Goal: Information Seeking & Learning: Understand process/instructions

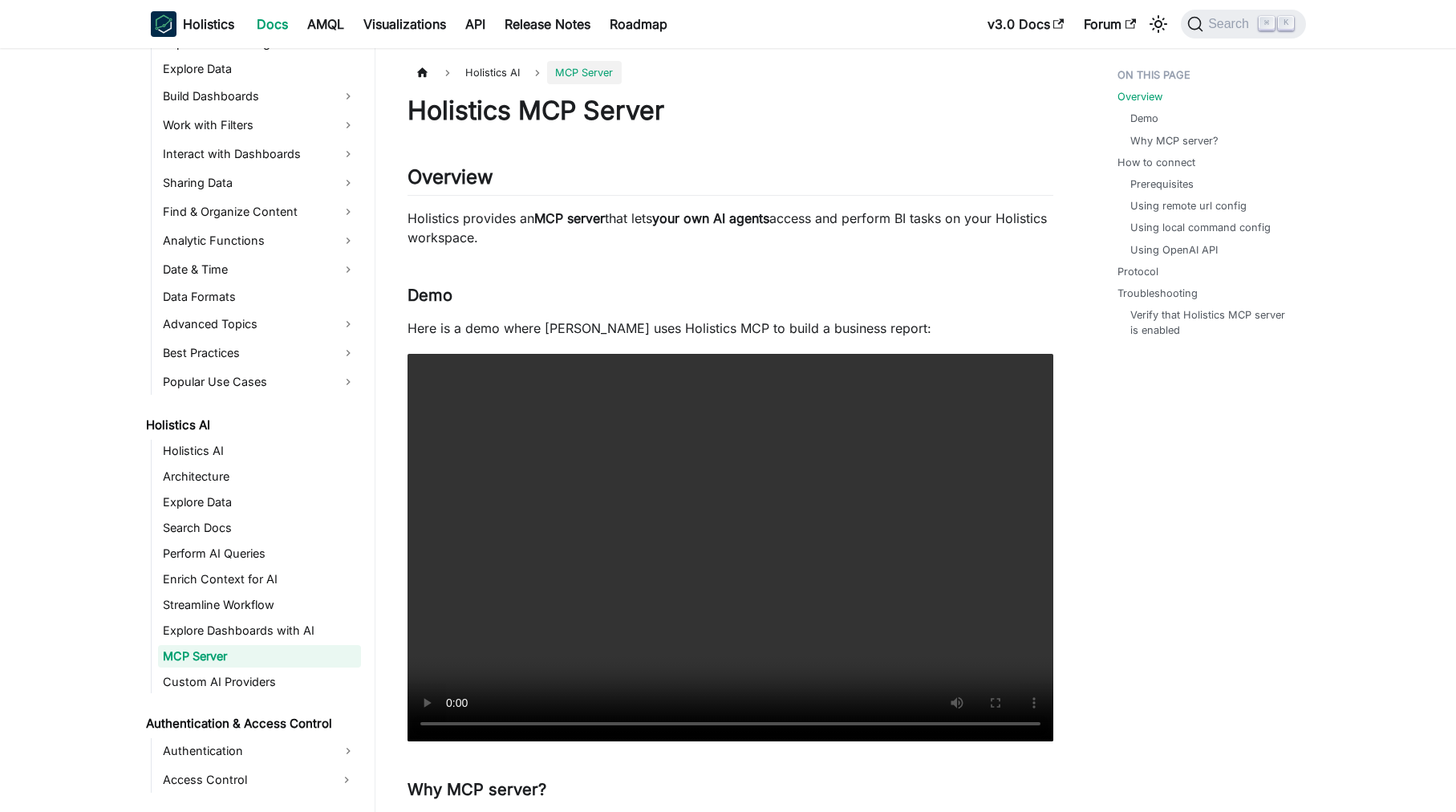
scroll to position [470, 0]
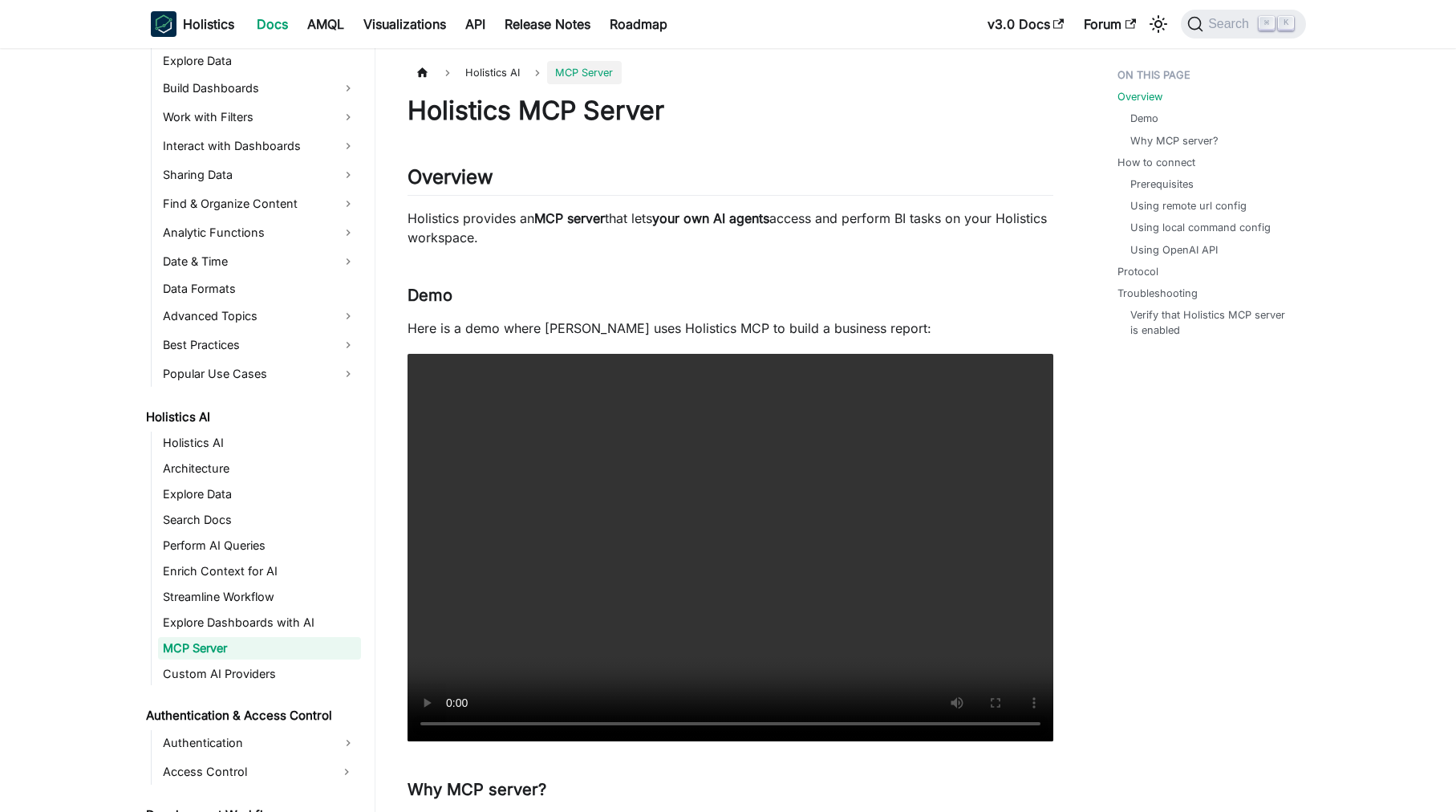
drag, startPoint x: 402, startPoint y: 216, endPoint x: 591, endPoint y: 243, distance: 190.9
click at [1168, 177] on link "Prerequisites" at bounding box center [1164, 184] width 63 height 16
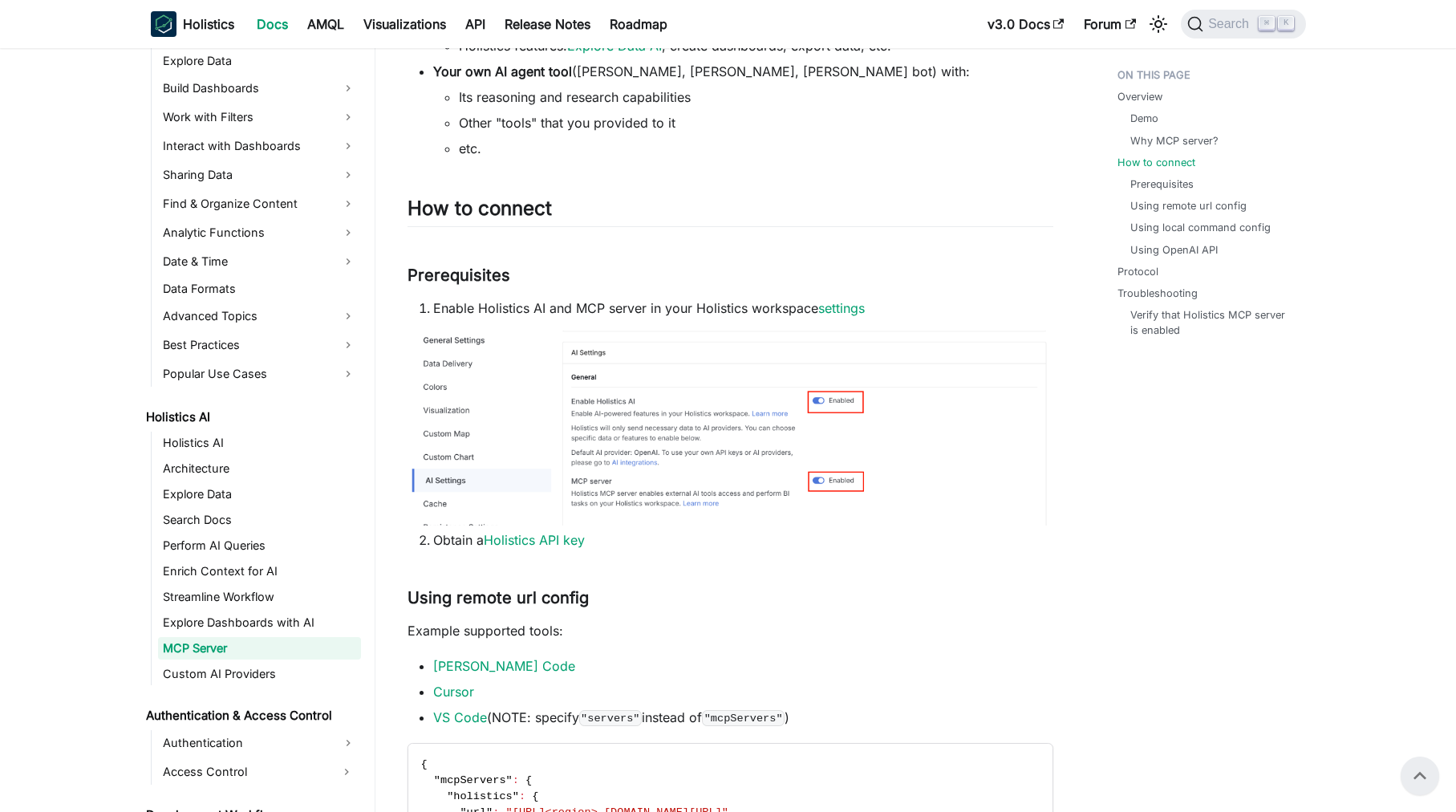
scroll to position [845, 0]
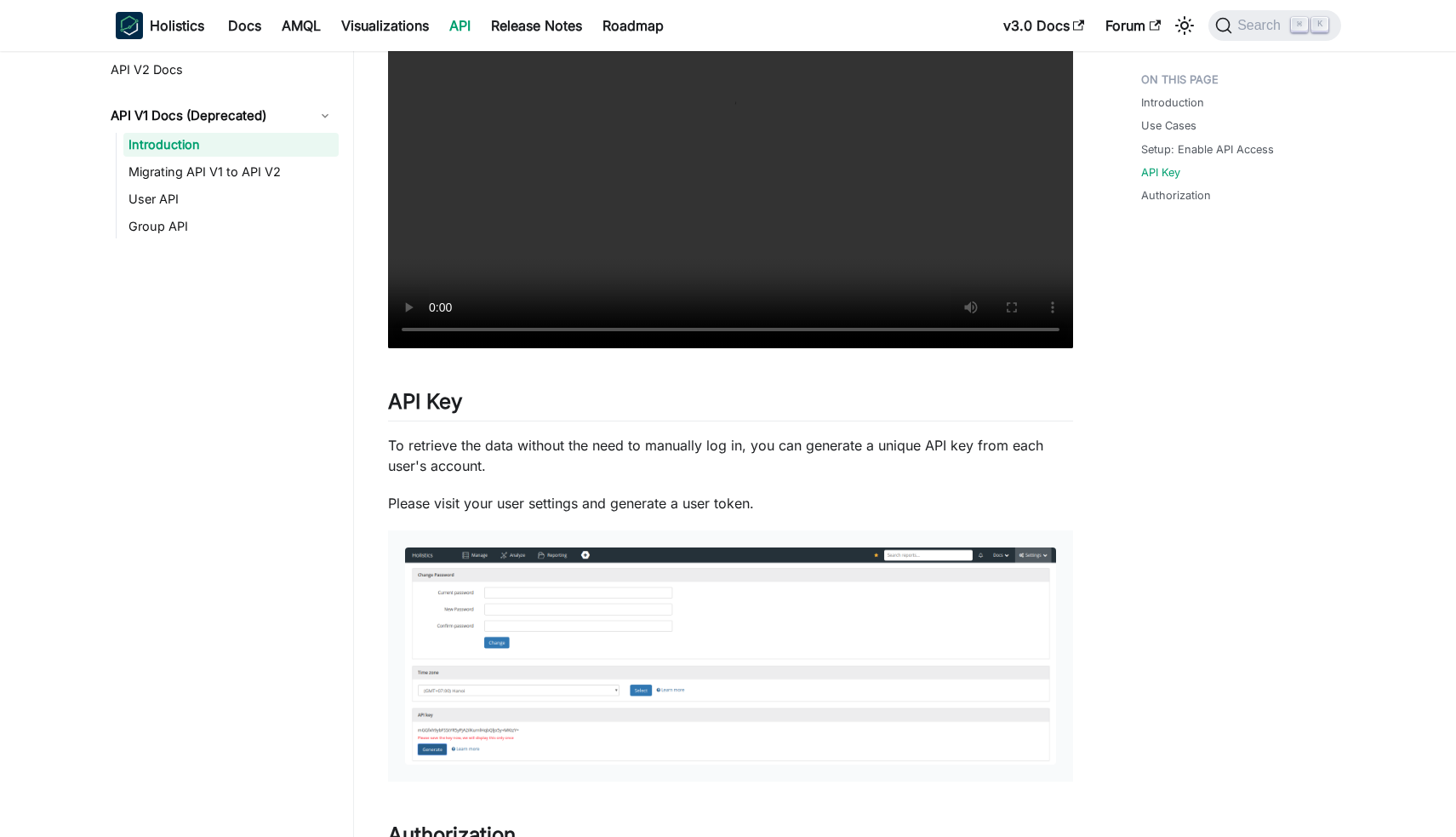
scroll to position [1211, 0]
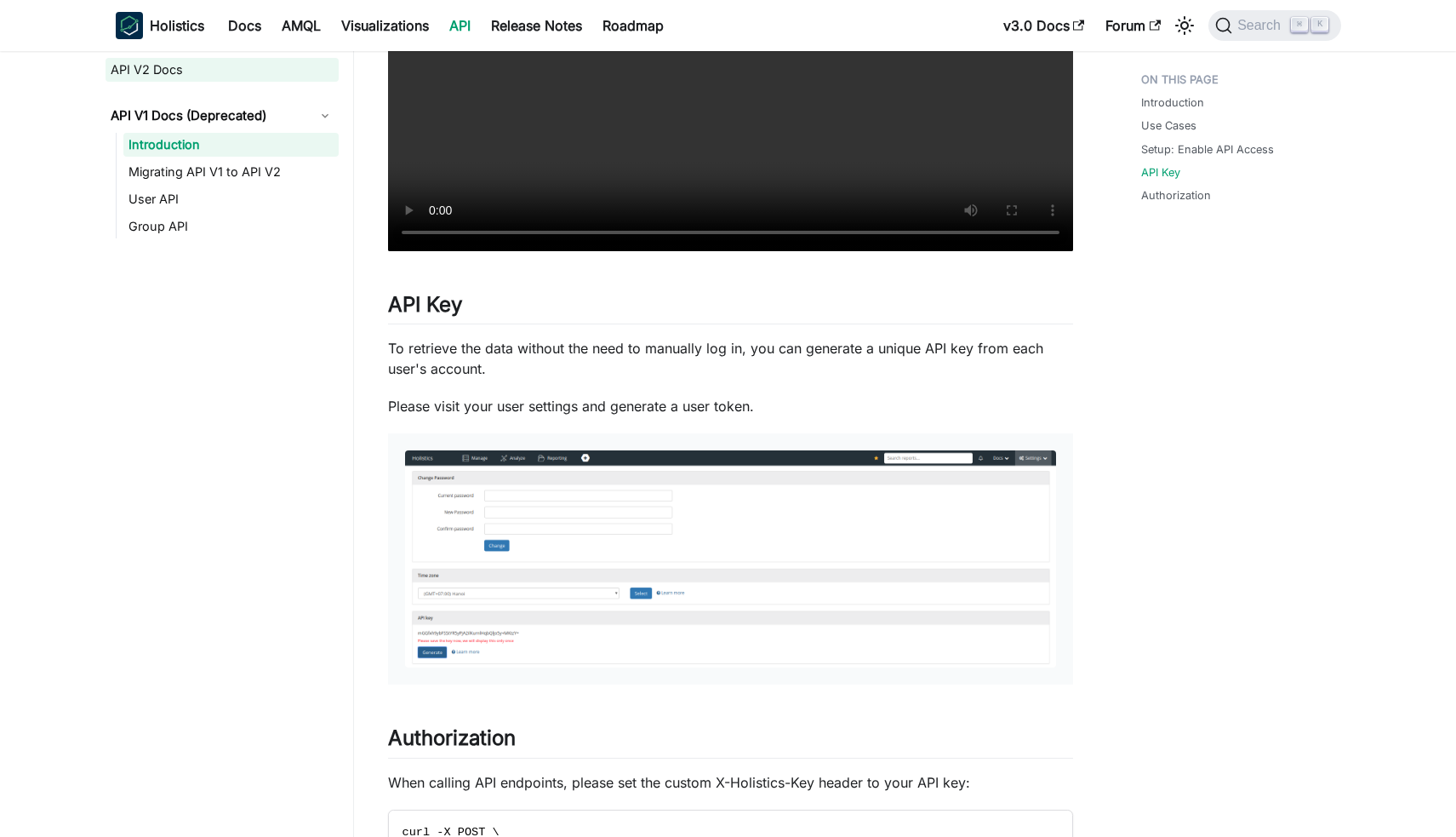
click at [159, 76] on link "API V2 Docs" at bounding box center [222, 70] width 234 height 24
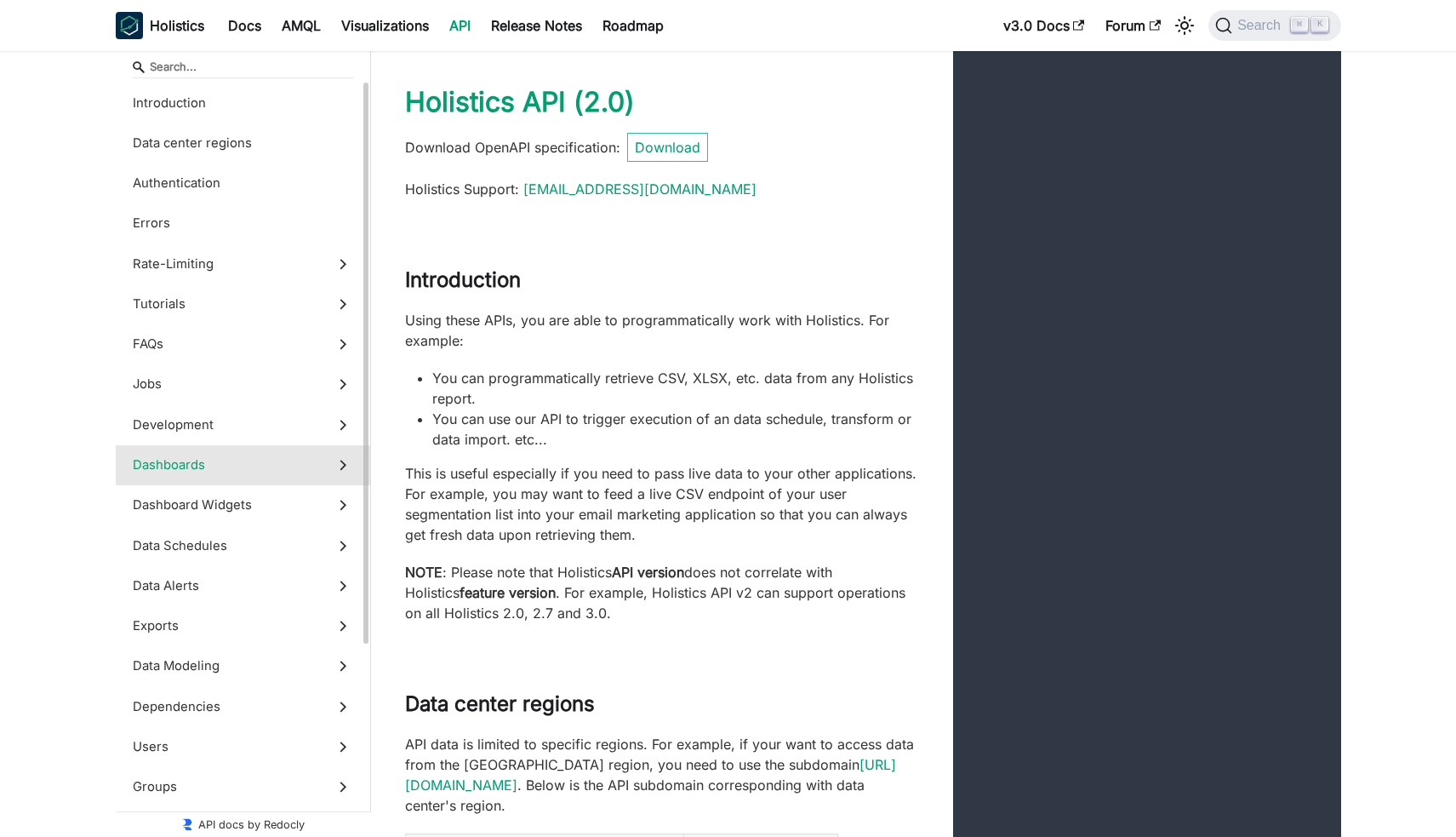
click at [198, 464] on span "Dashboards" at bounding box center [226, 464] width 188 height 18
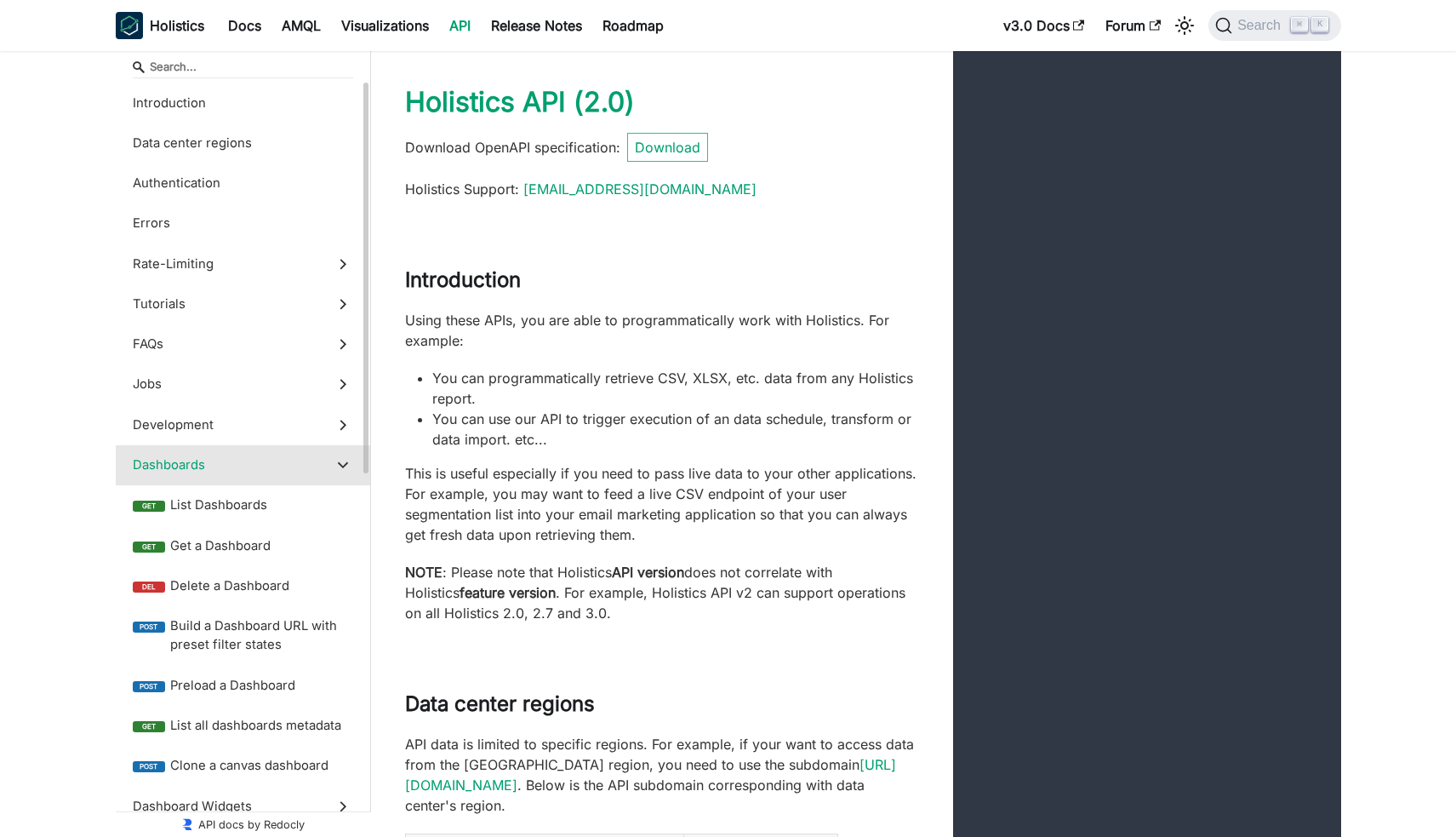
scroll to position [31109, 0]
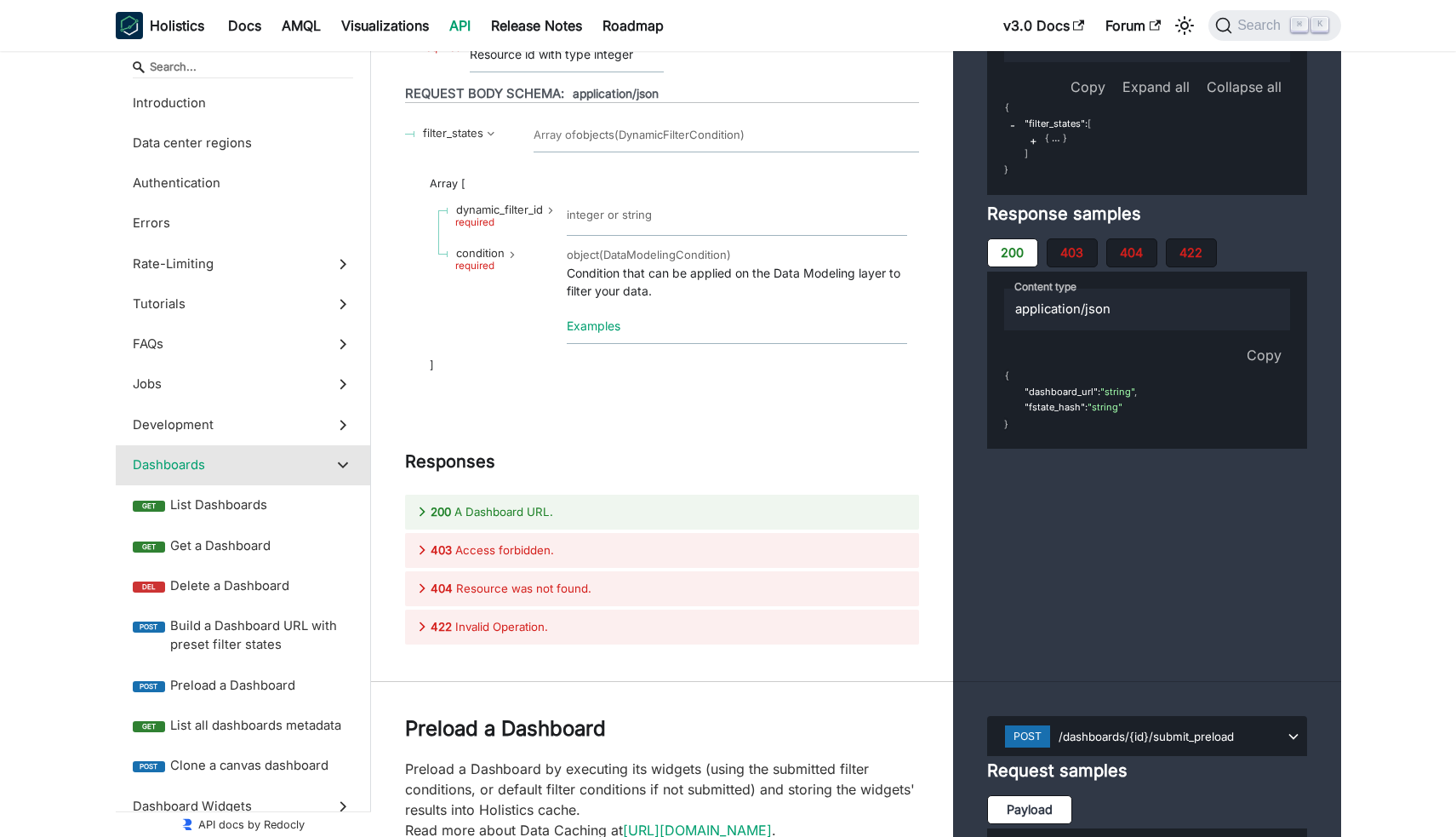
scroll to position [31334, 0]
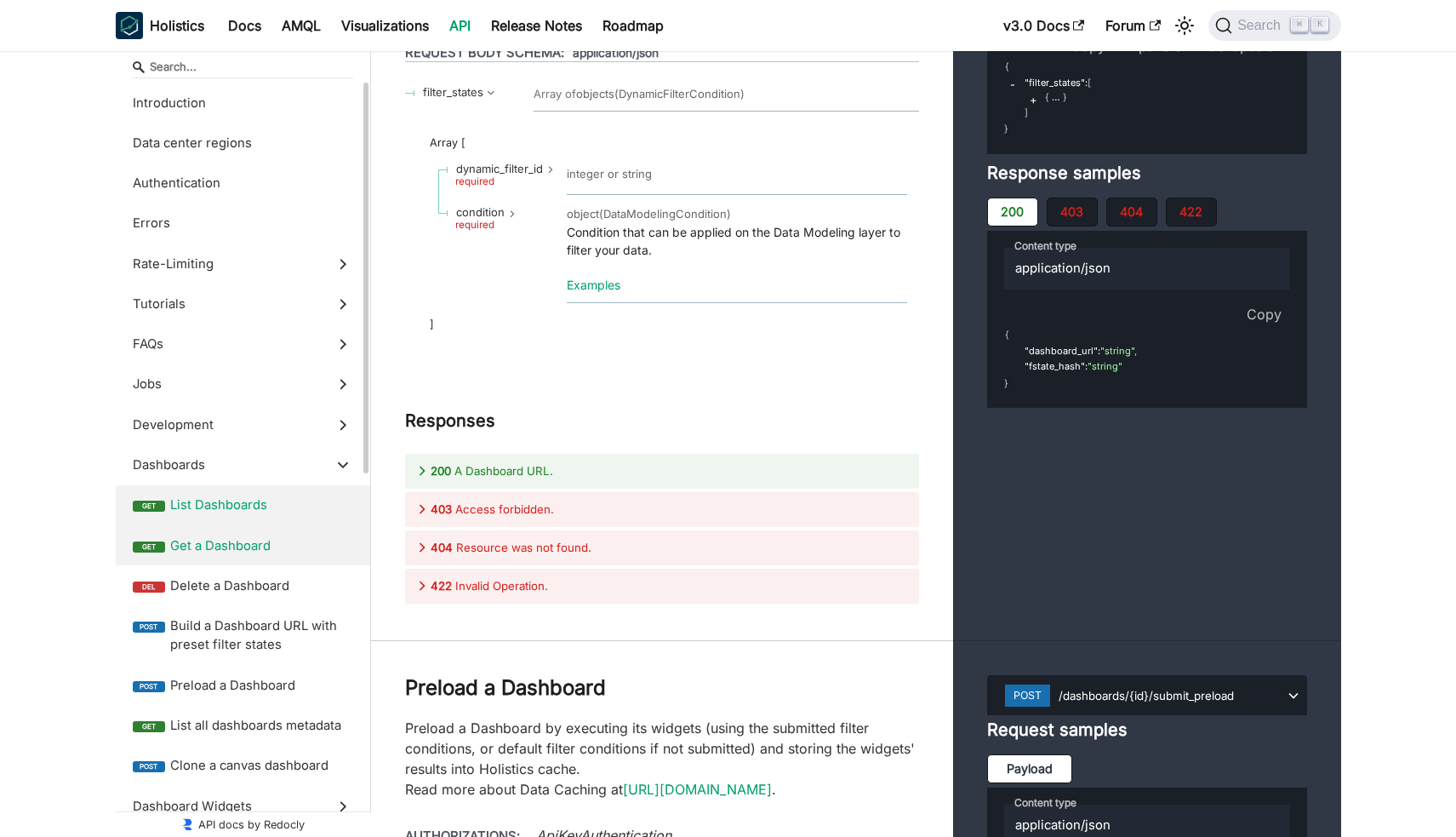
click at [258, 552] on span "Get a Dashboard" at bounding box center [262, 546] width 183 height 18
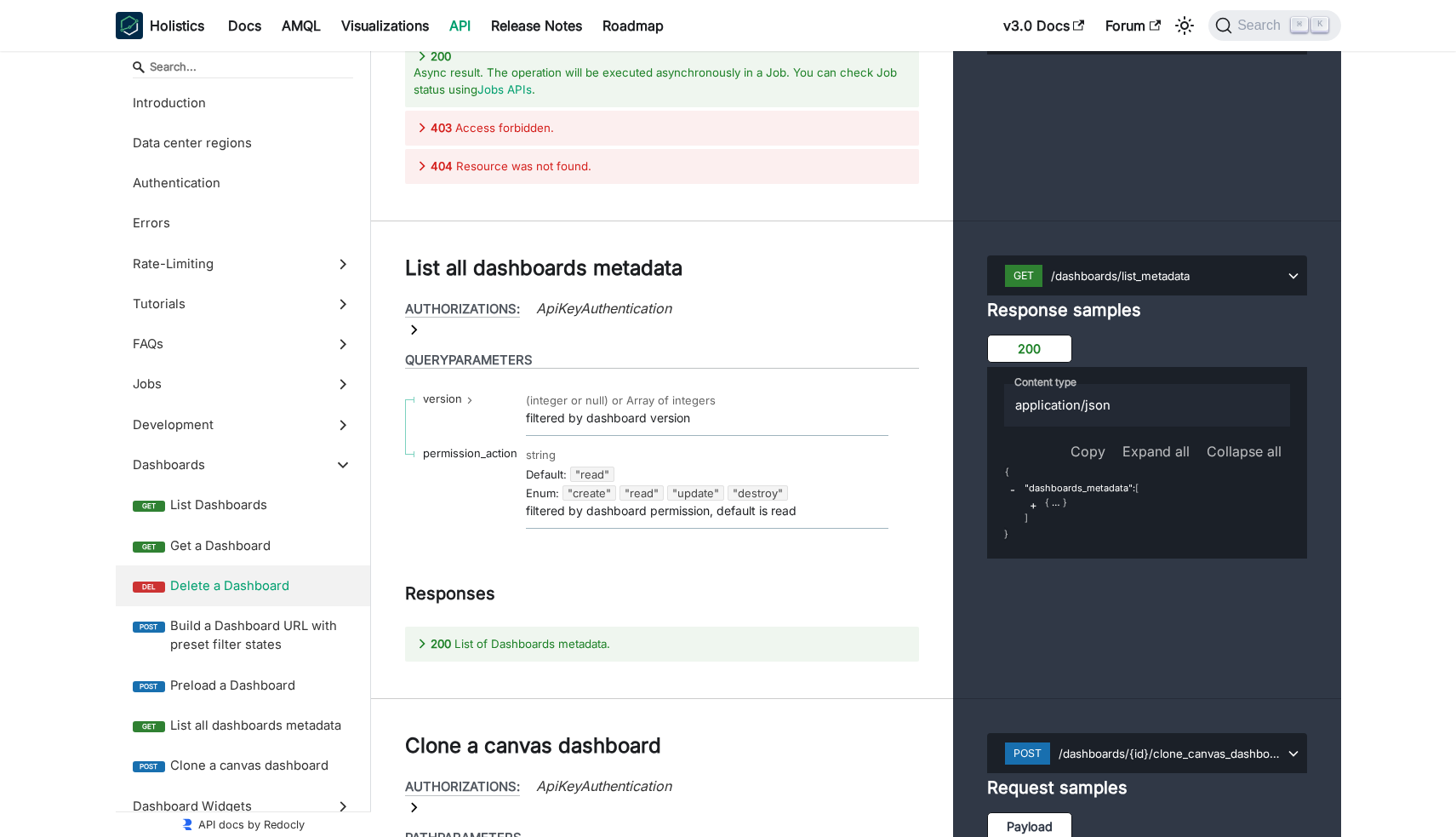
scroll to position [32775, 0]
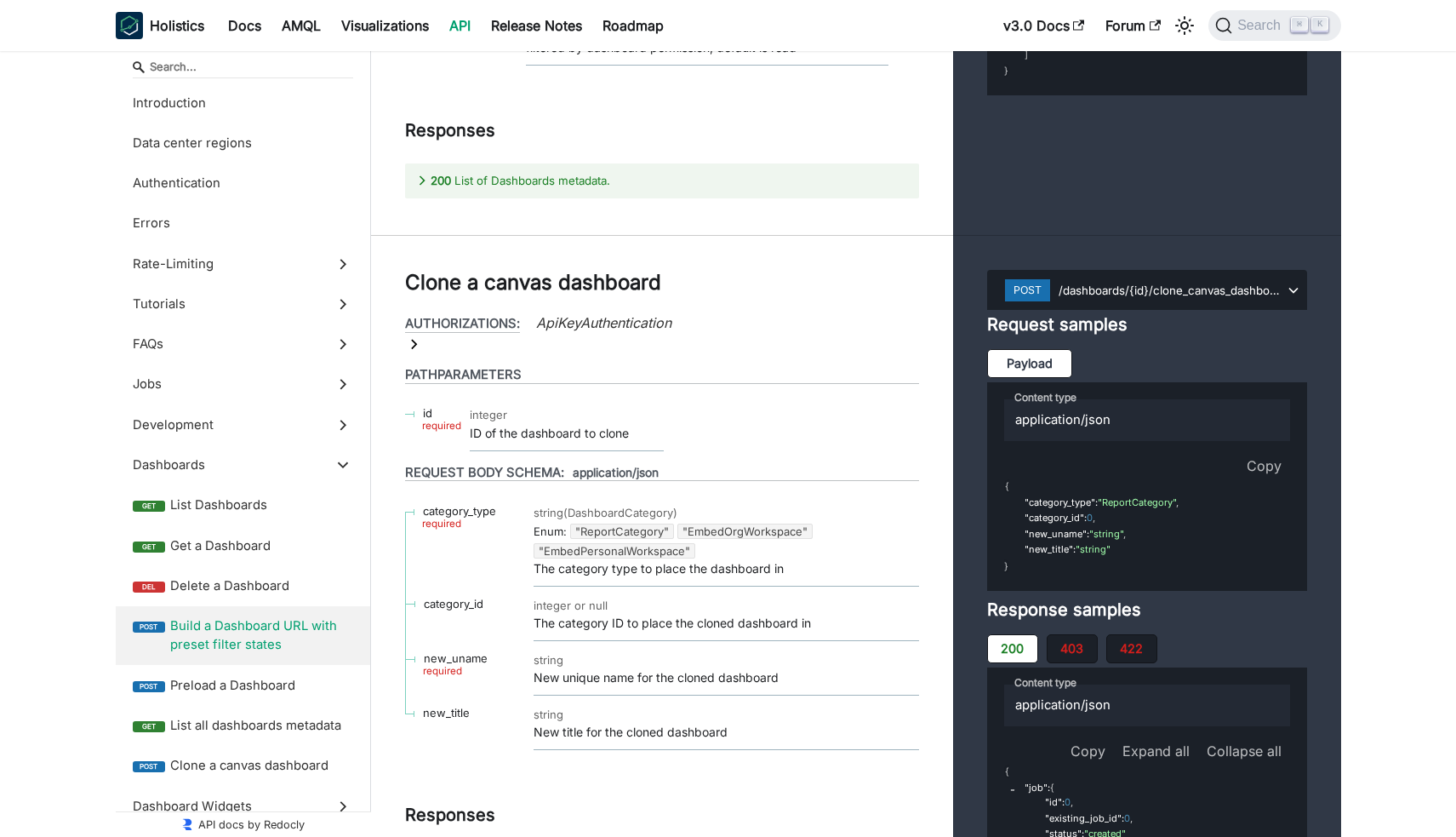
scroll to position [33008, 0]
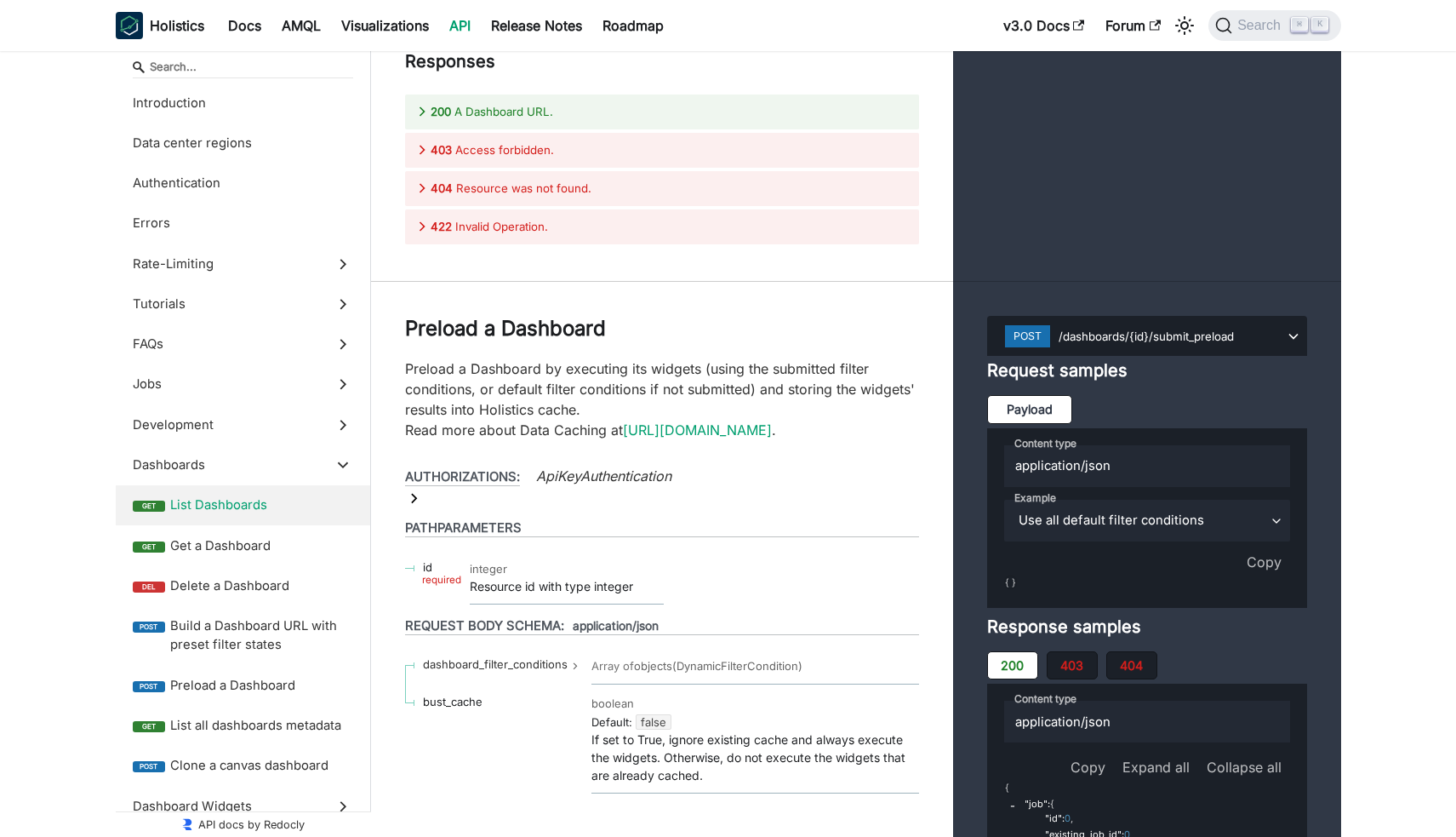
scroll to position [31691, 0]
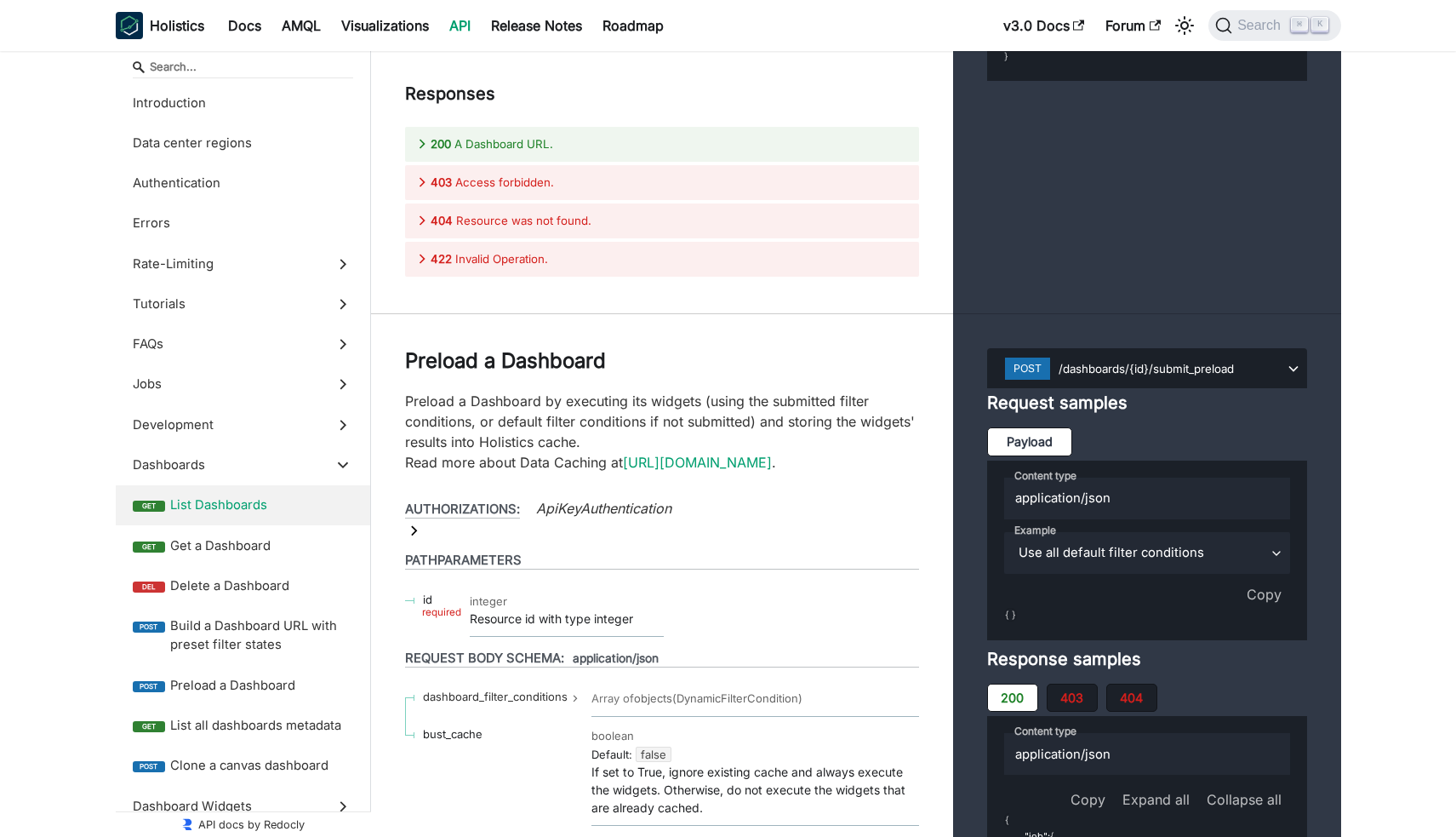
drag, startPoint x: 404, startPoint y: 504, endPoint x: 676, endPoint y: 621, distance: 296.1
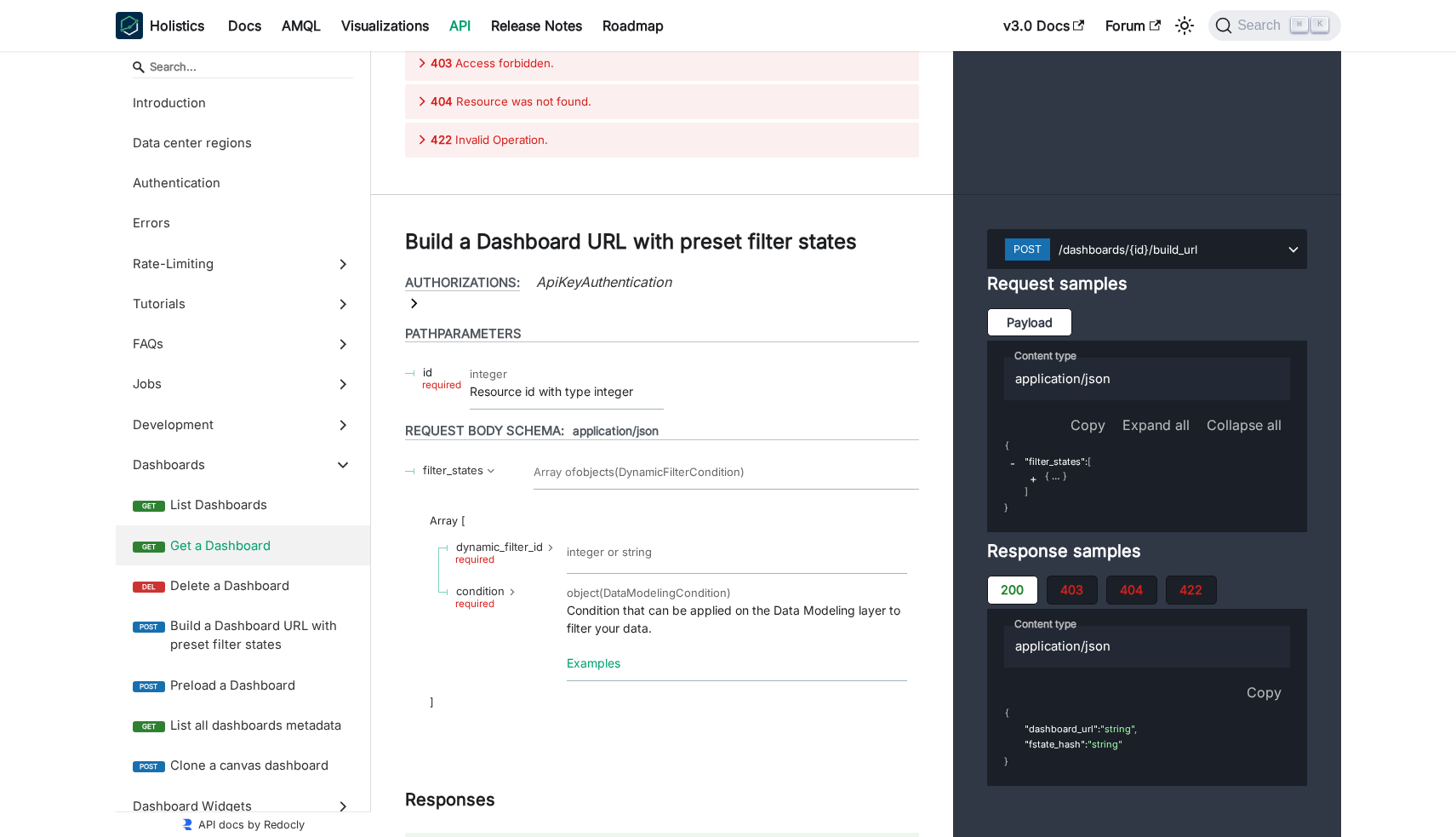
scroll to position [32271, 0]
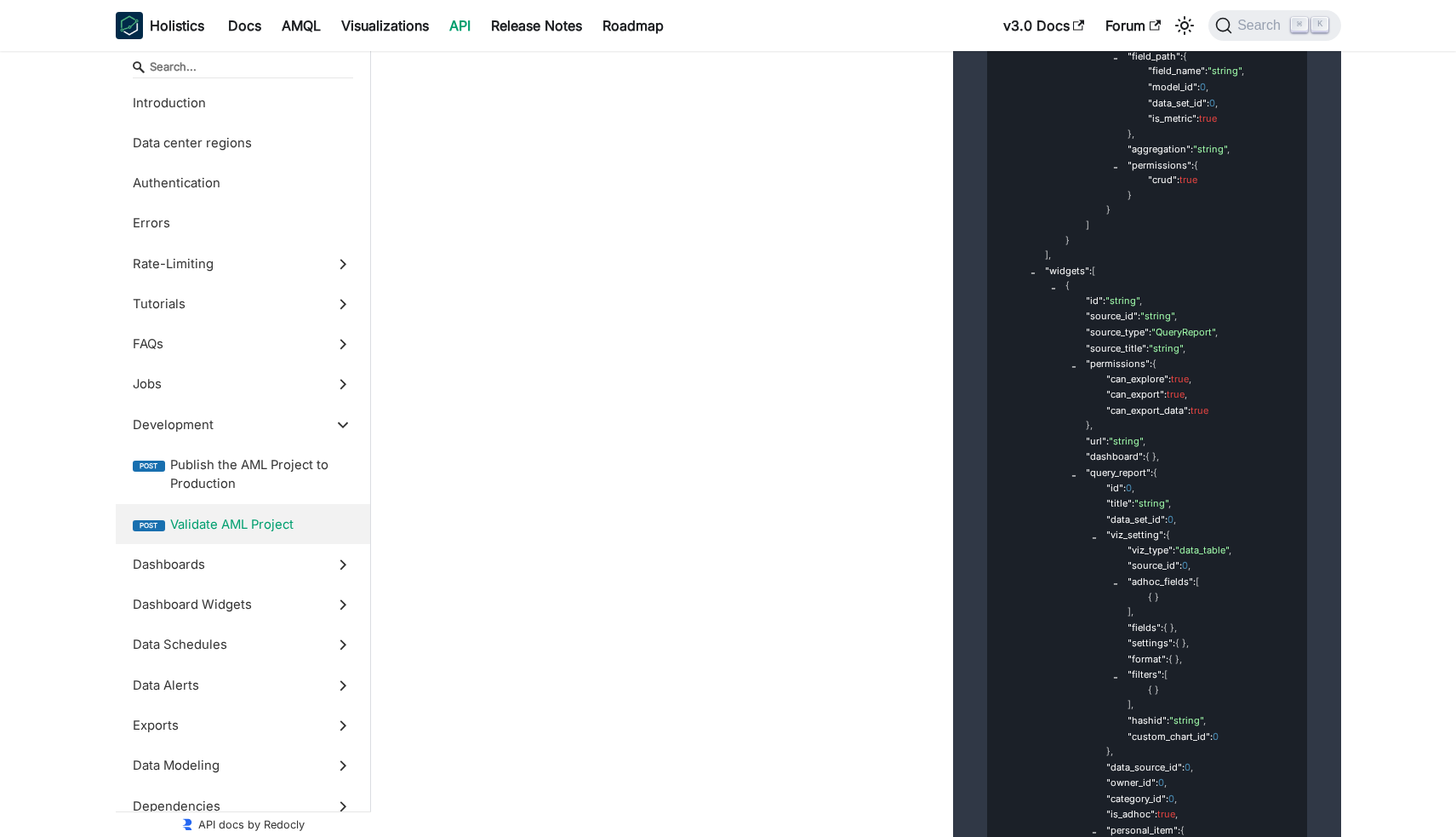
scroll to position [31033, 0]
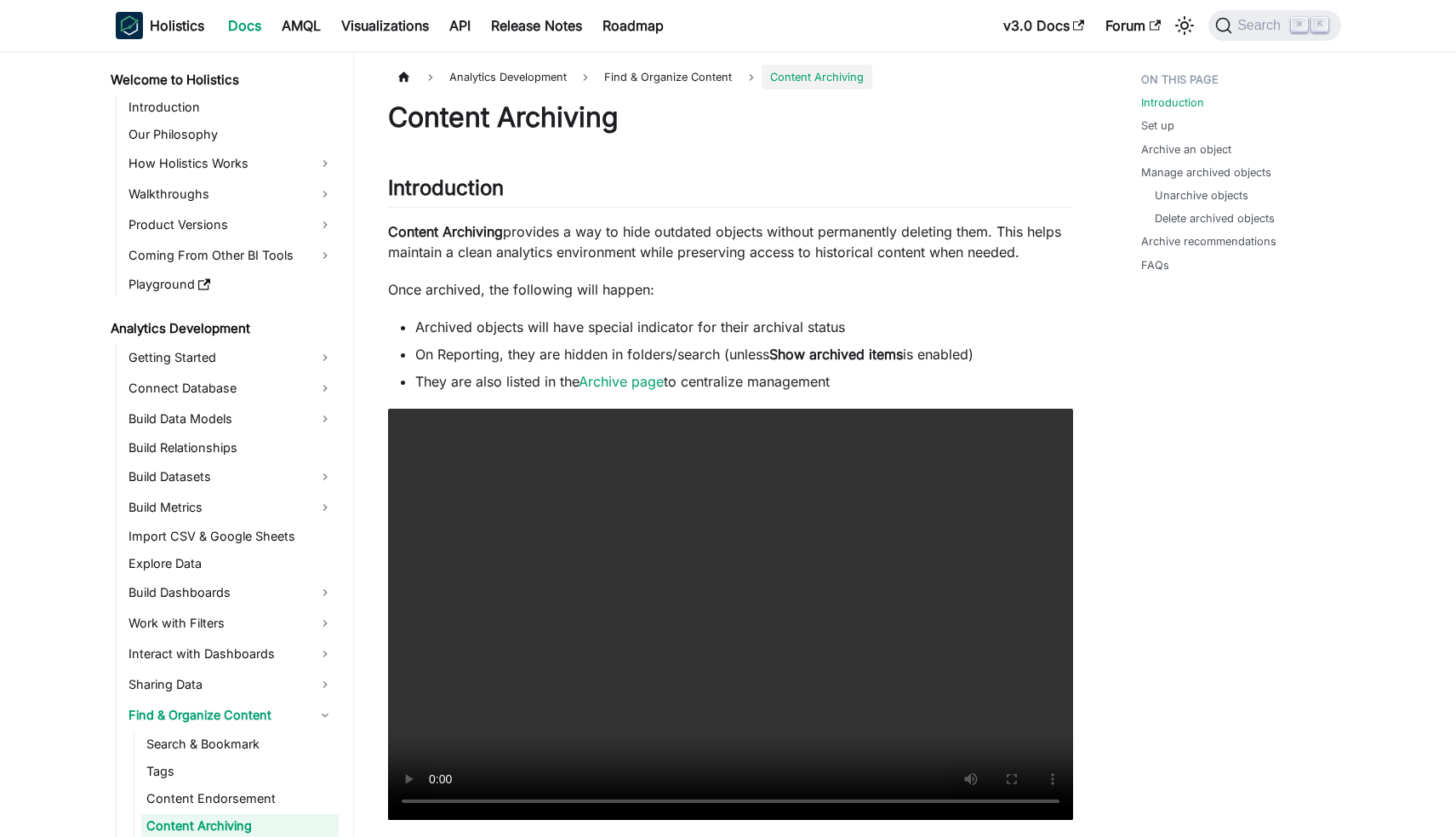
scroll to position [158, 0]
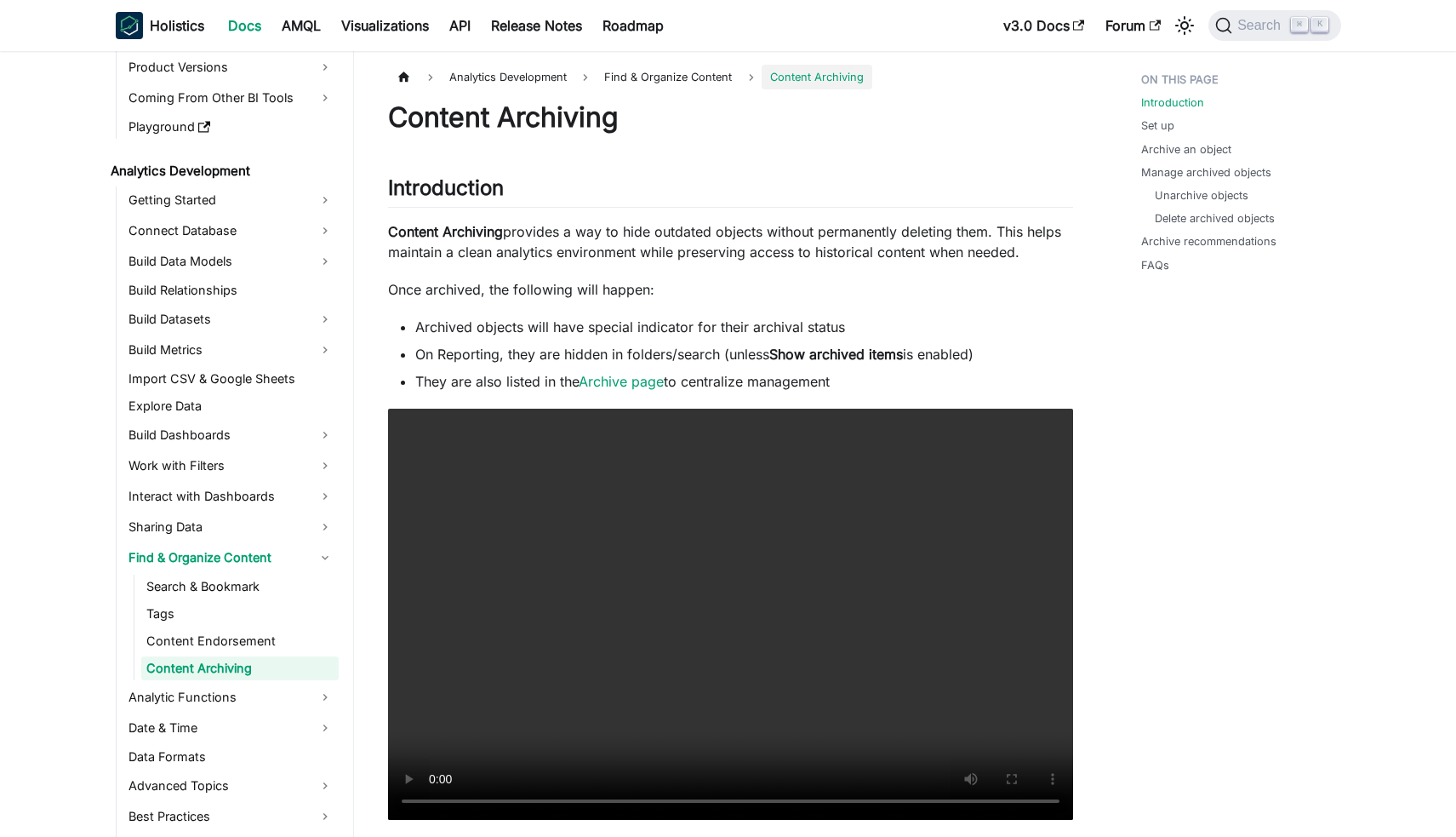
drag, startPoint x: 417, startPoint y: 379, endPoint x: 890, endPoint y: 389, distance: 473.1
click at [890, 389] on li "They are also listed in the Archive page to centralize management" at bounding box center [744, 381] width 657 height 20
click at [1161, 152] on link "Archive an object" at bounding box center [1190, 149] width 91 height 16
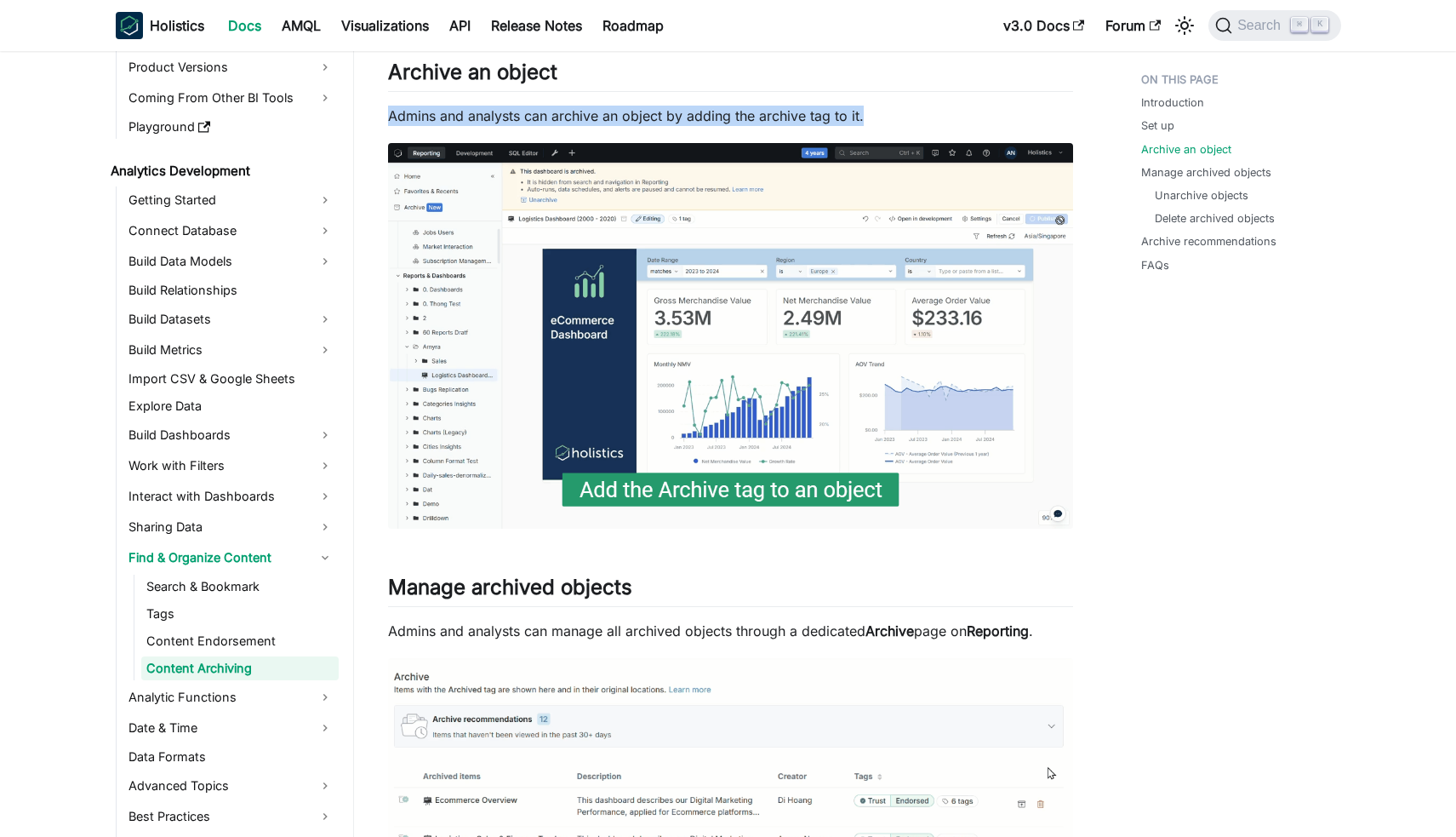
drag, startPoint x: 391, startPoint y: 118, endPoint x: 891, endPoint y: 119, distance: 500.0
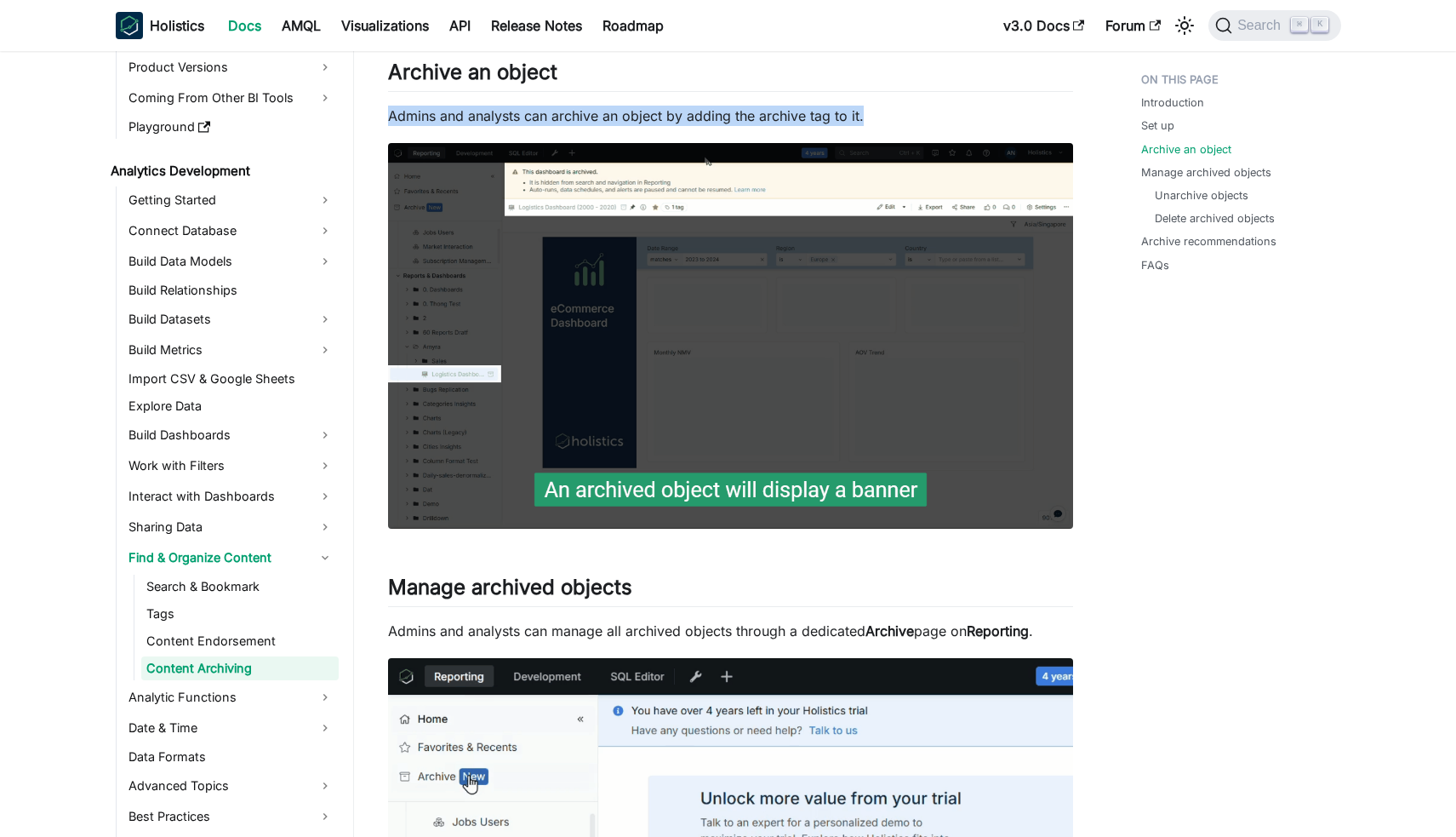
click at [891, 119] on p "Admins and analysts can archive an object by adding the archive tag to it." at bounding box center [731, 115] width 685 height 20
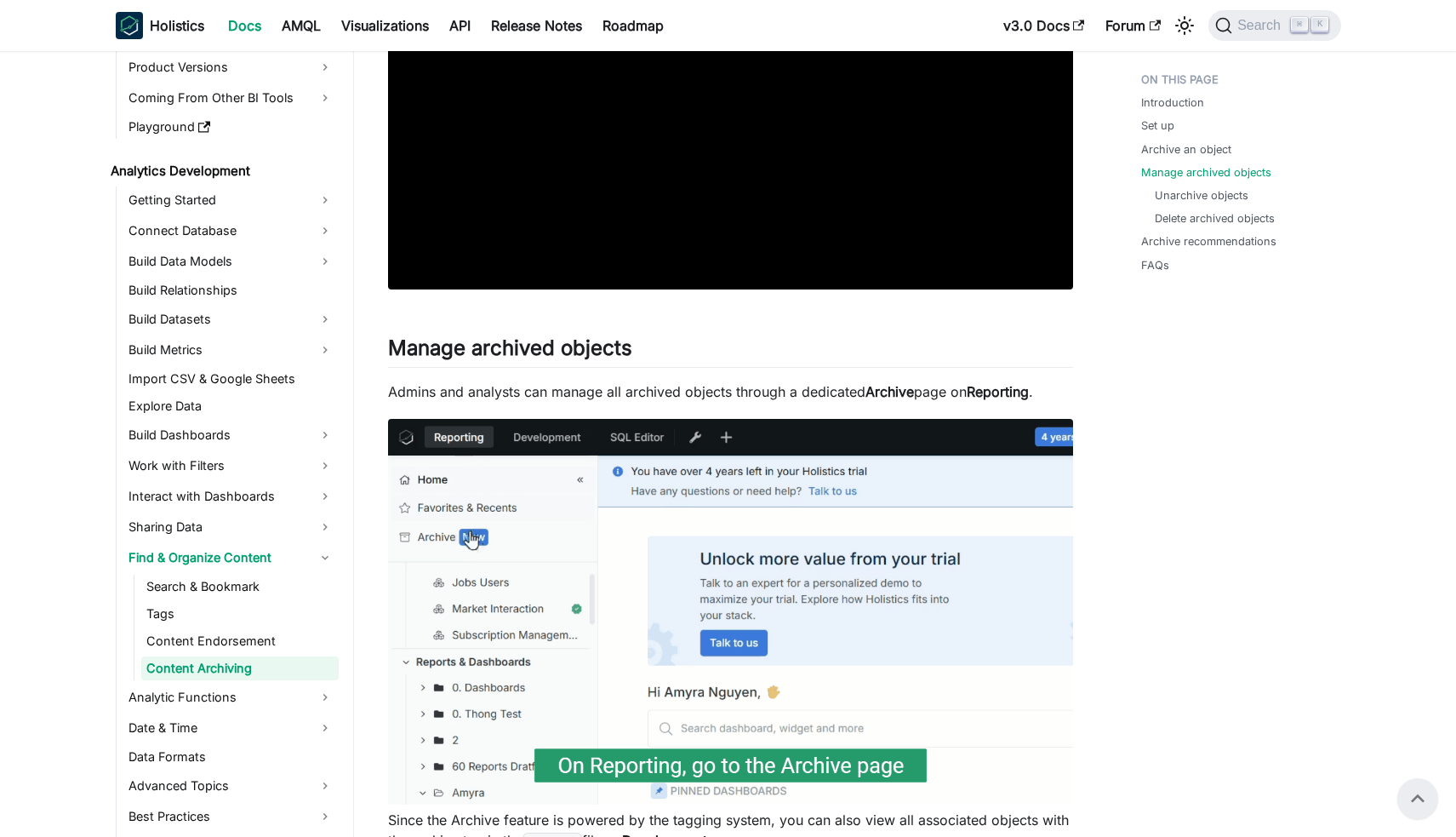
scroll to position [1165, 0]
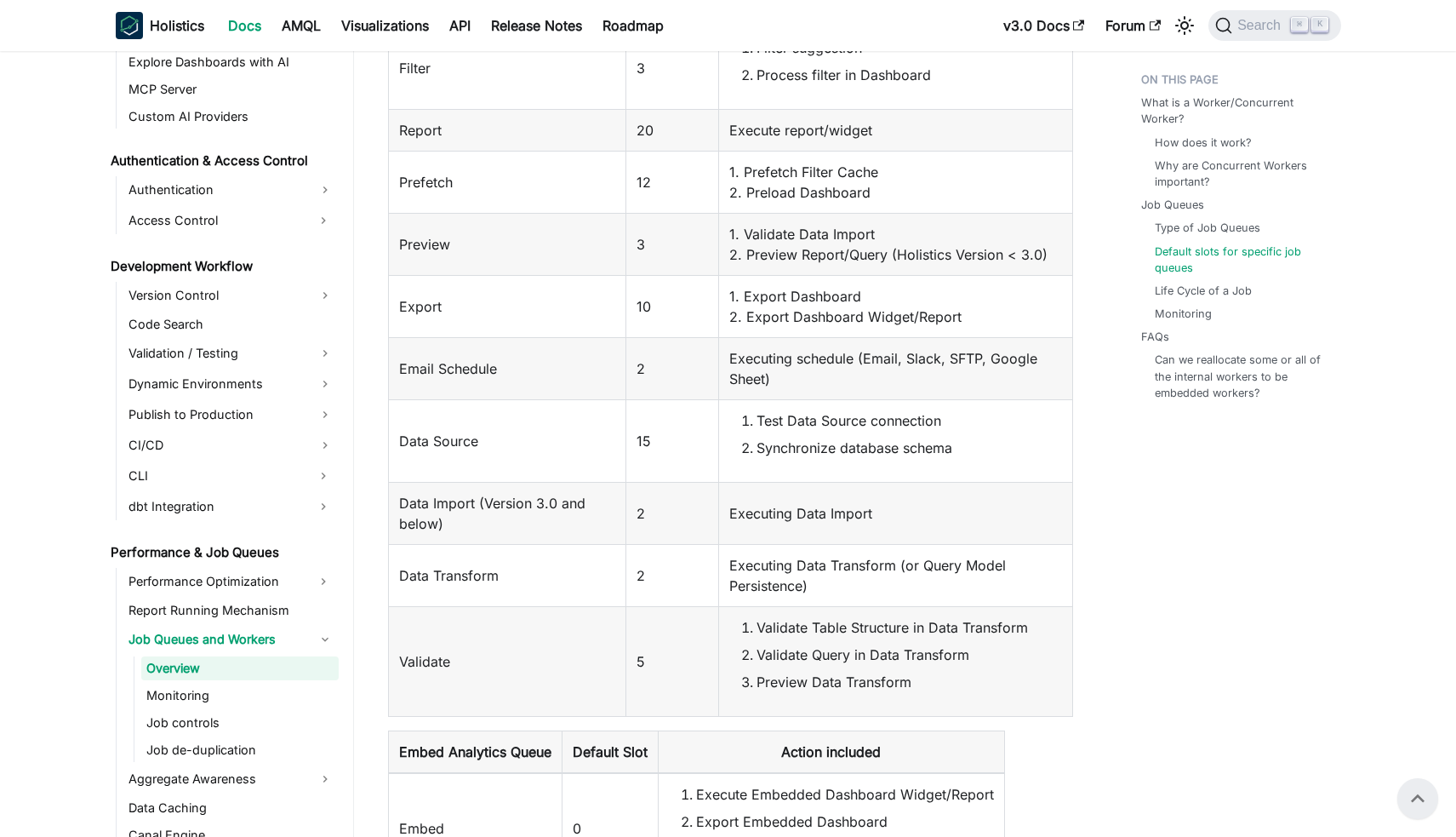
scroll to position [2414, 0]
